Goal: Transaction & Acquisition: Purchase product/service

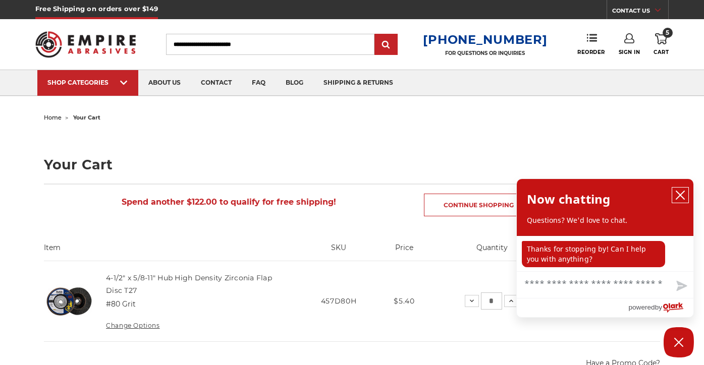
click at [678, 195] on icon "close chatbox" at bounding box center [680, 195] width 10 height 10
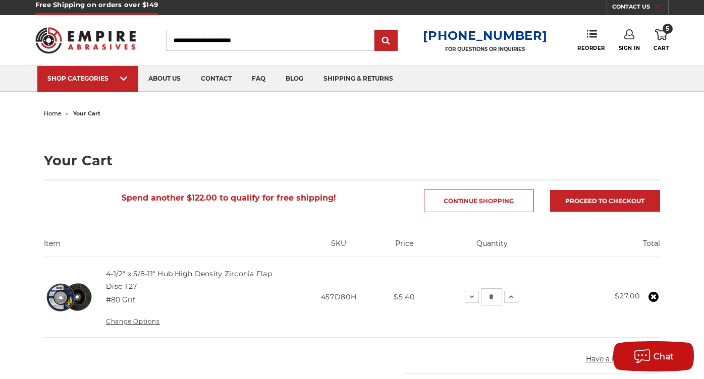
scroll to position [4, 0]
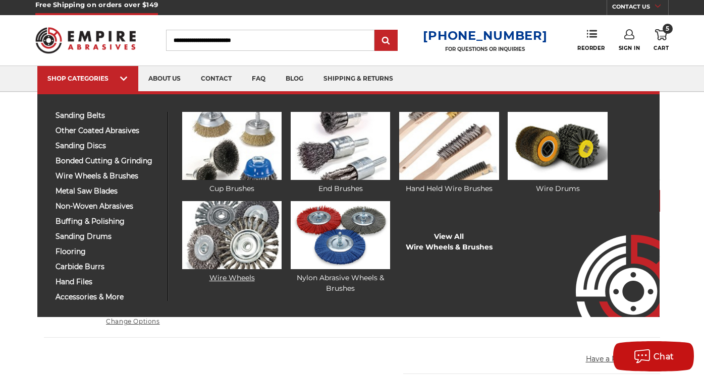
click at [221, 221] on img at bounding box center [231, 235] width 99 height 68
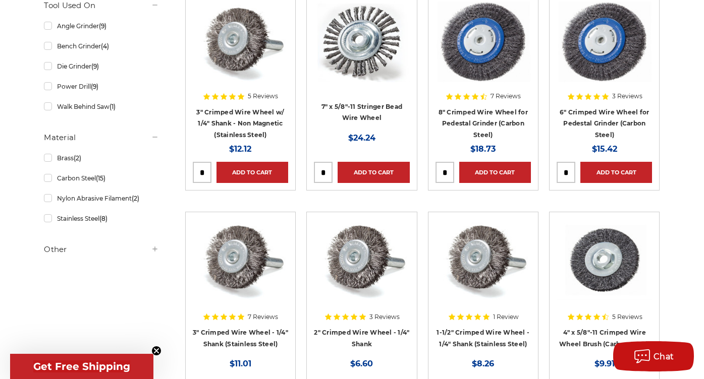
scroll to position [227, 0]
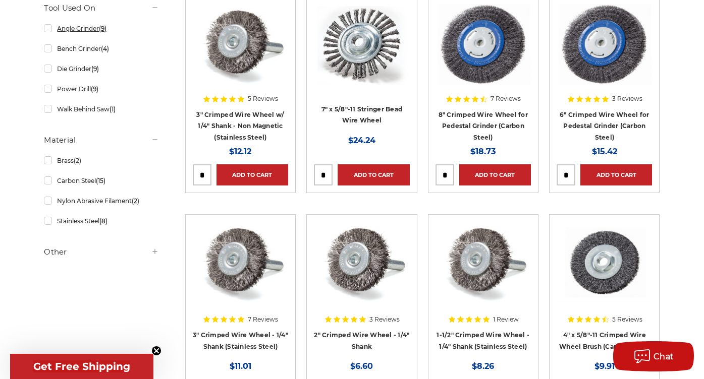
click at [48, 29] on link "Angle Grinder (9)" at bounding box center [101, 29] width 114 height 18
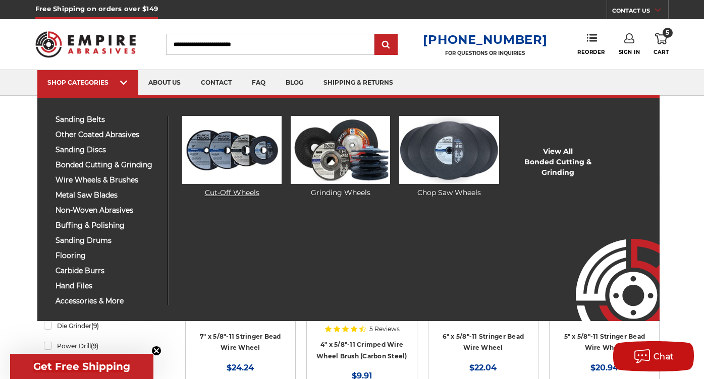
click at [211, 166] on img at bounding box center [231, 150] width 99 height 68
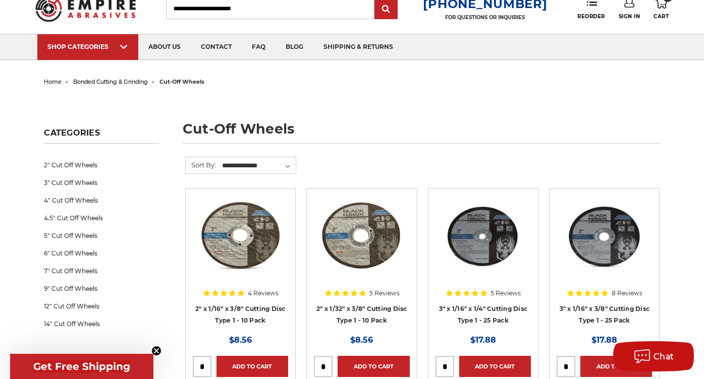
scroll to position [40, 0]
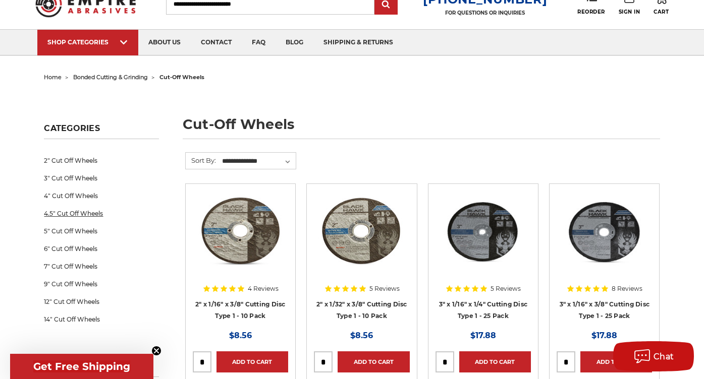
click at [92, 211] on link "4.5" Cut Off Wheels" at bounding box center [101, 214] width 114 height 18
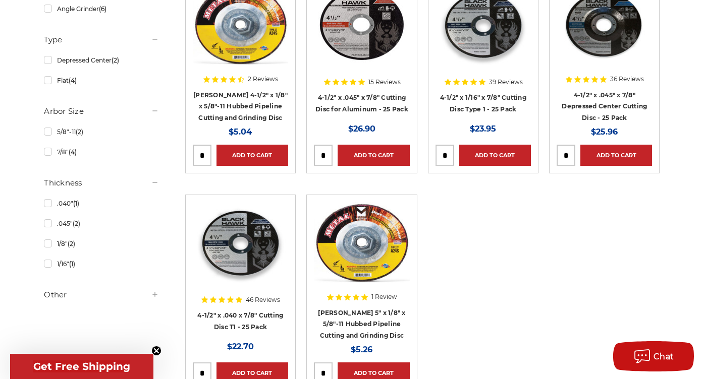
scroll to position [246, 0]
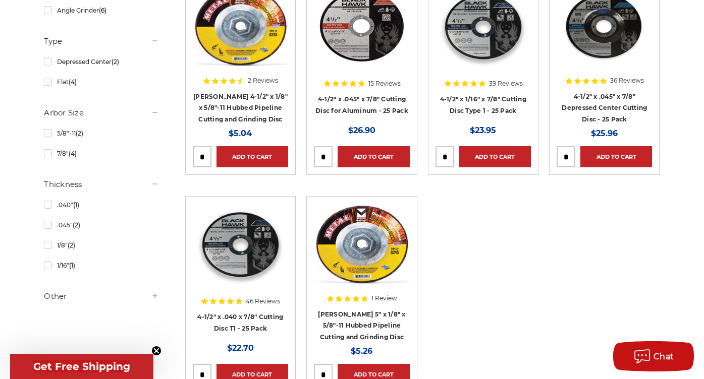
click at [208, 157] on input "tel" at bounding box center [202, 157] width 18 height 20
type input "*"
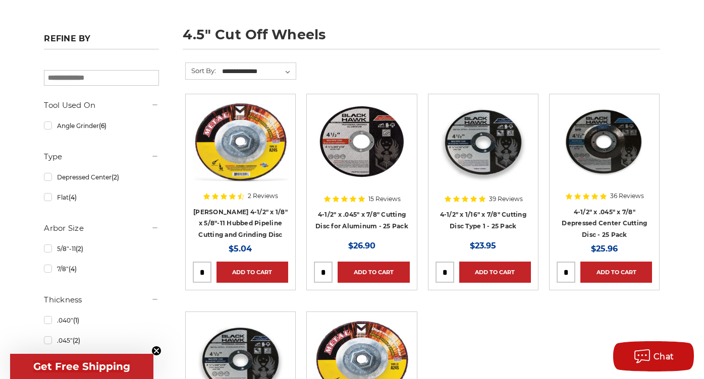
scroll to position [139, 0]
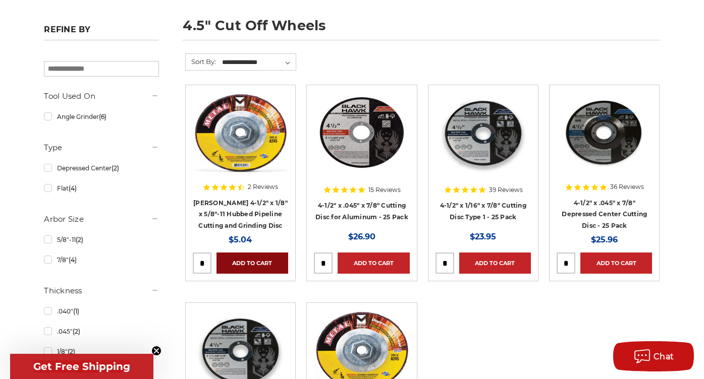
click at [258, 258] on link "Add to Cart" at bounding box center [252, 263] width 72 height 21
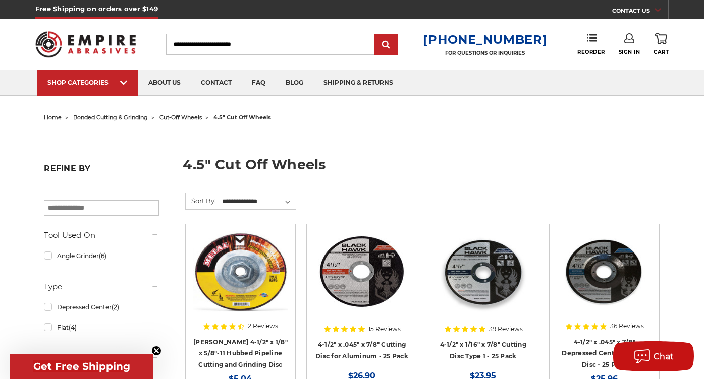
scroll to position [0, 0]
click at [663, 50] on span "Cart" at bounding box center [660, 52] width 15 height 7
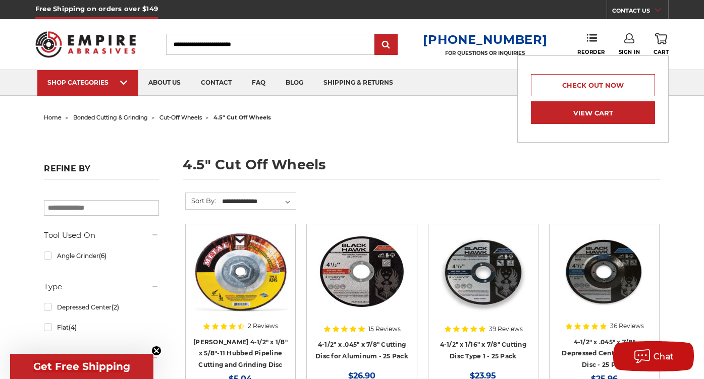
click at [624, 114] on link "View Cart" at bounding box center [593, 112] width 124 height 23
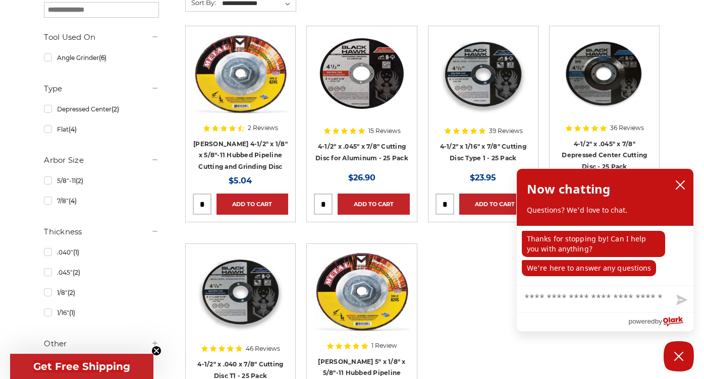
scroll to position [201, 0]
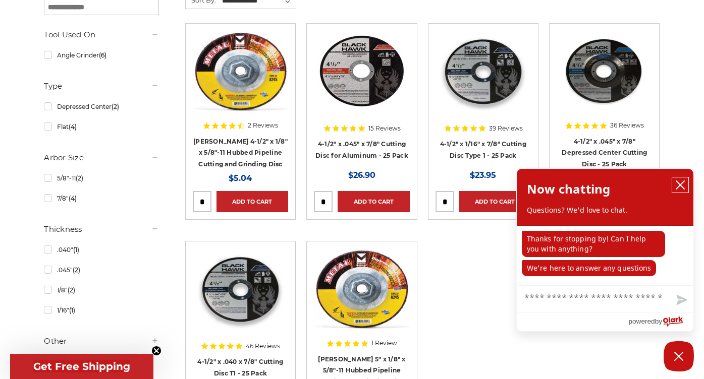
click at [680, 186] on icon "close chatbox" at bounding box center [680, 185] width 8 height 8
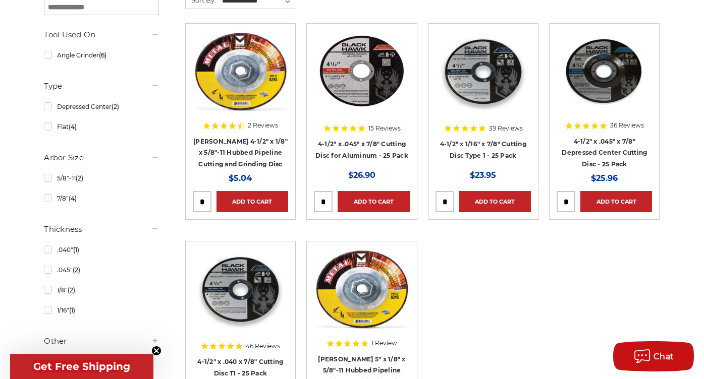
scroll to position [0, 0]
click at [503, 197] on link "Add to Cart" at bounding box center [495, 201] width 72 height 21
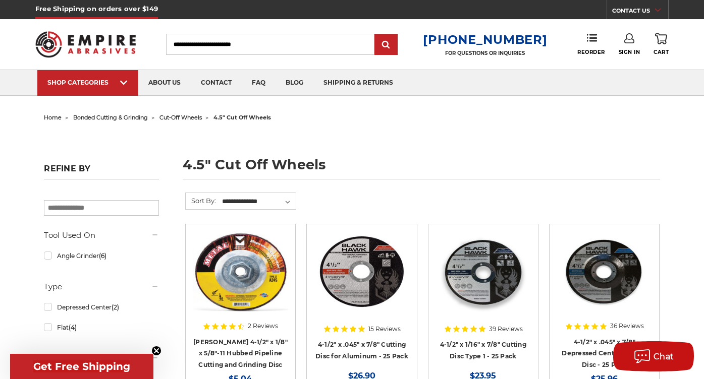
click at [660, 47] on link "0 Cart" at bounding box center [660, 44] width 15 height 22
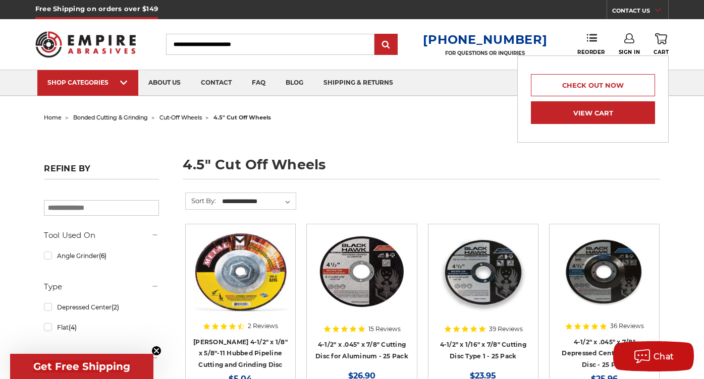
click at [595, 112] on link "View Cart" at bounding box center [593, 112] width 124 height 23
